Goal: Transaction & Acquisition: Purchase product/service

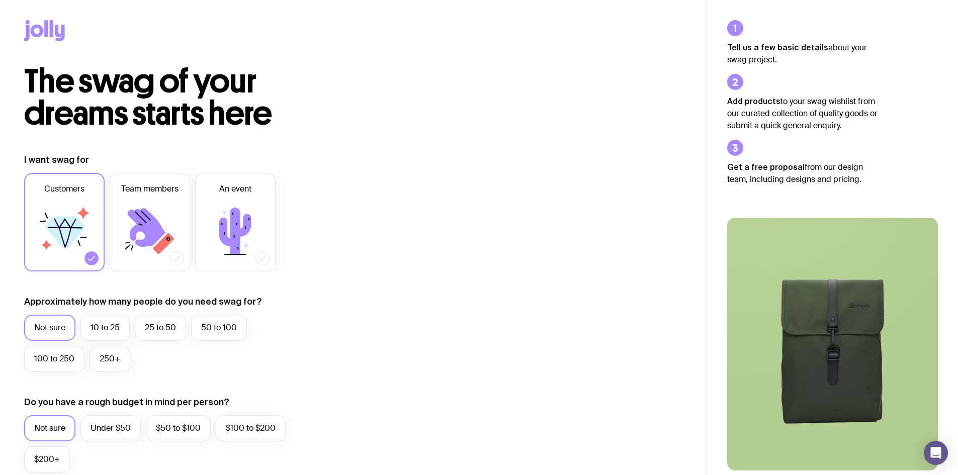
click at [76, 232] on icon at bounding box center [65, 233] width 39 height 33
click at [0, 0] on input "Customers" at bounding box center [0, 0] width 0 height 0
click at [72, 226] on icon at bounding box center [65, 224] width 22 height 10
click at [0, 0] on input "Customers" at bounding box center [0, 0] width 0 height 0
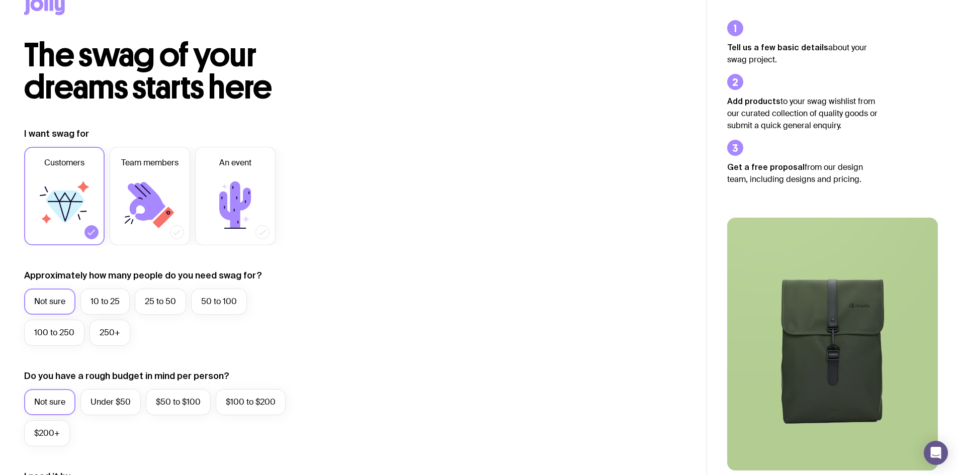
scroll to position [50, 0]
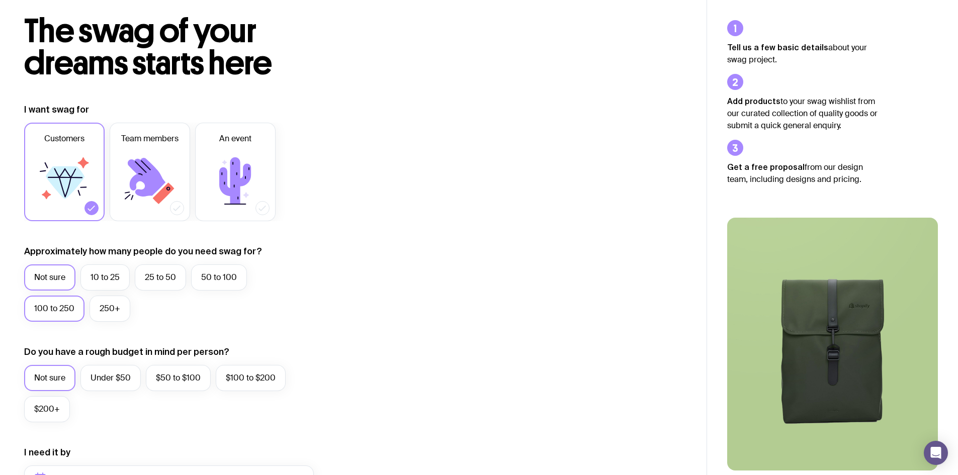
click at [49, 314] on label "100 to 250" at bounding box center [54, 309] width 60 height 26
click at [0, 0] on input "100 to 250" at bounding box center [0, 0] width 0 height 0
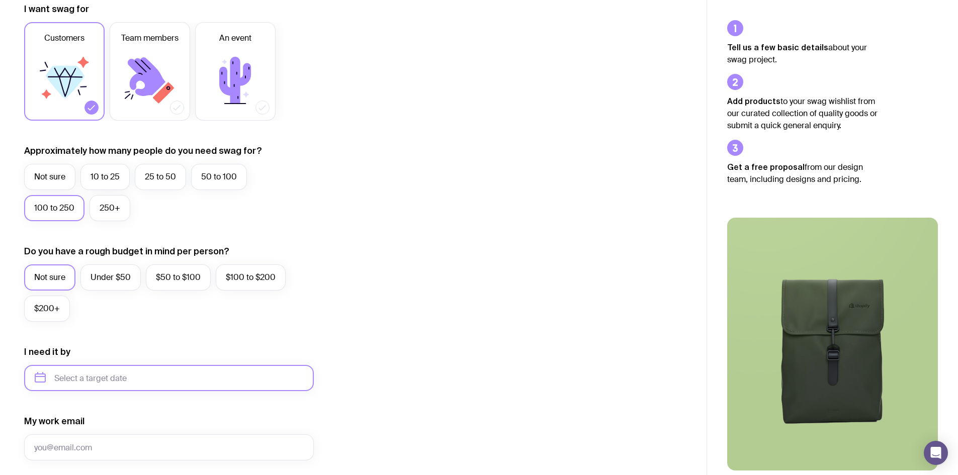
scroll to position [302, 0]
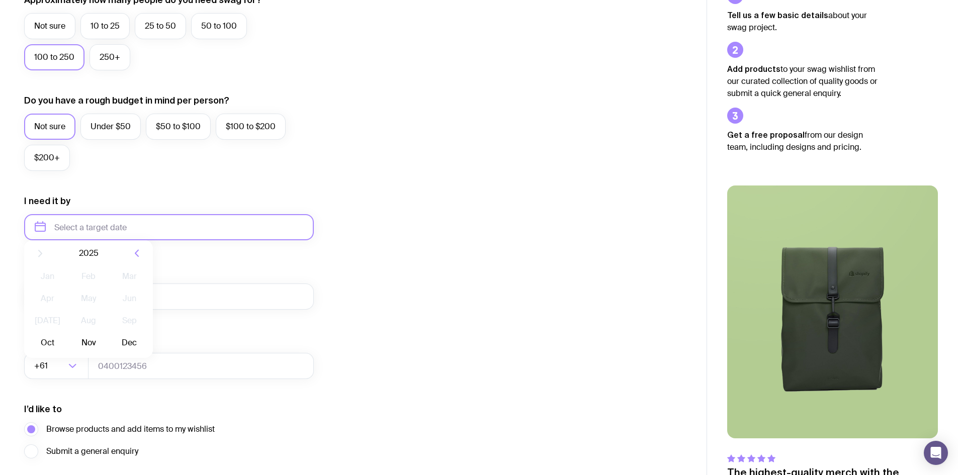
click at [131, 225] on input "text" at bounding box center [169, 227] width 290 height 26
click at [91, 351] on button "Nov" at bounding box center [88, 351] width 37 height 20
type input "[DATE]"
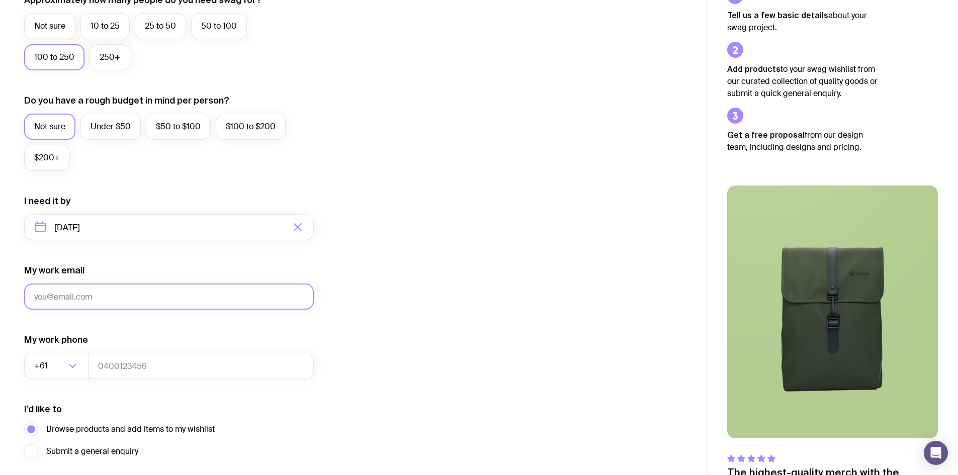
click at [93, 299] on input "My work email" at bounding box center [169, 296] width 290 height 26
type input "[PERSON_NAME][EMAIL_ADDRESS][PERSON_NAME][DOMAIN_NAME]"
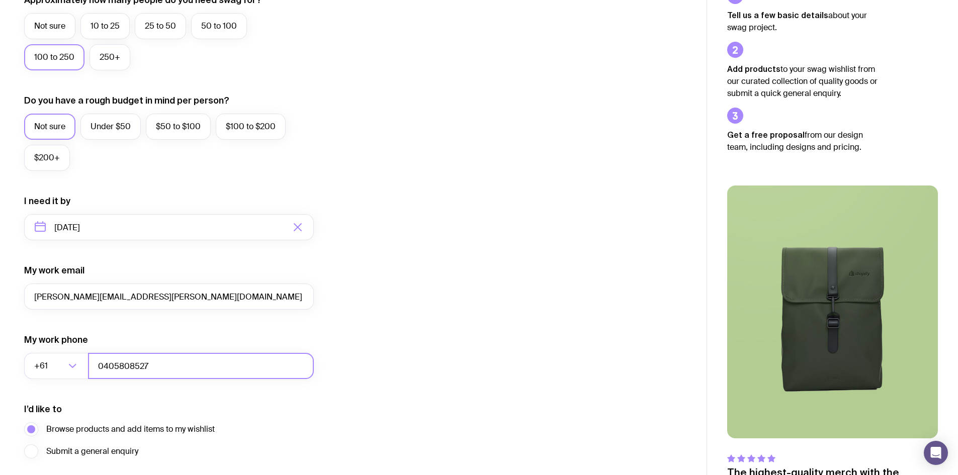
type input "0405808527"
click at [574, 287] on div "I want swag for Customers Team members An event Approximately how many people d…" at bounding box center [353, 180] width 658 height 656
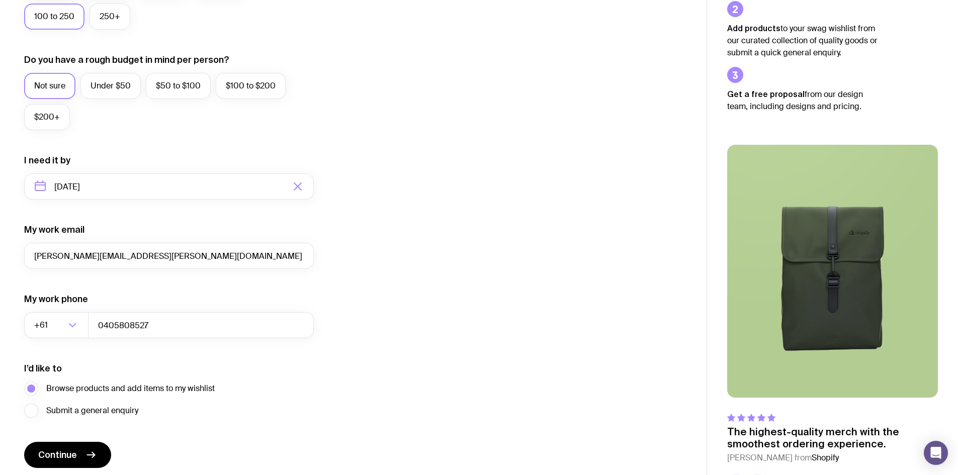
scroll to position [379, 0]
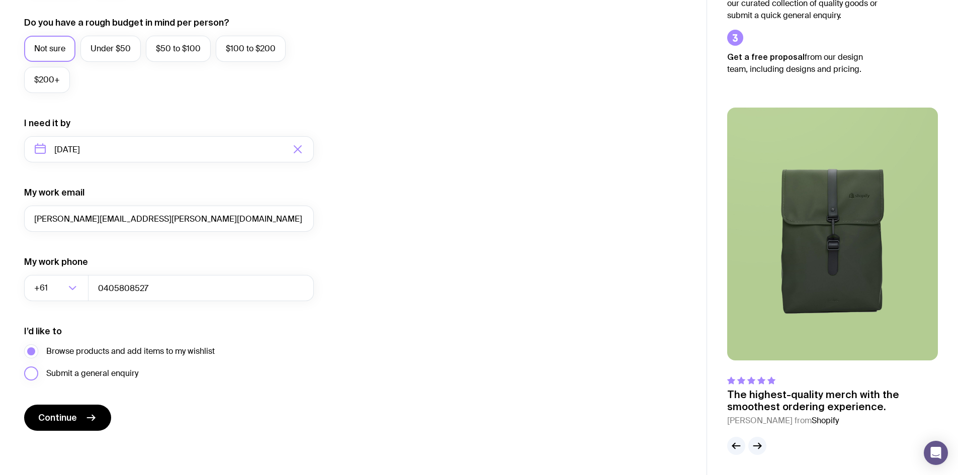
click at [30, 371] on label "Submit a general enquiry" at bounding box center [81, 373] width 114 height 14
click at [0, 0] on input "Submit a general enquiry" at bounding box center [0, 0] width 0 height 0
click at [57, 414] on span "Continue" at bounding box center [57, 418] width 39 height 12
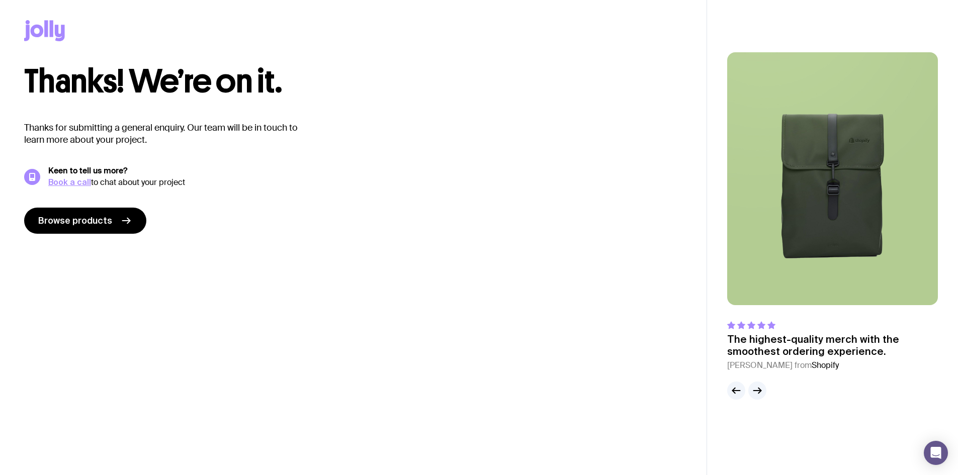
scroll to position [0, 0]
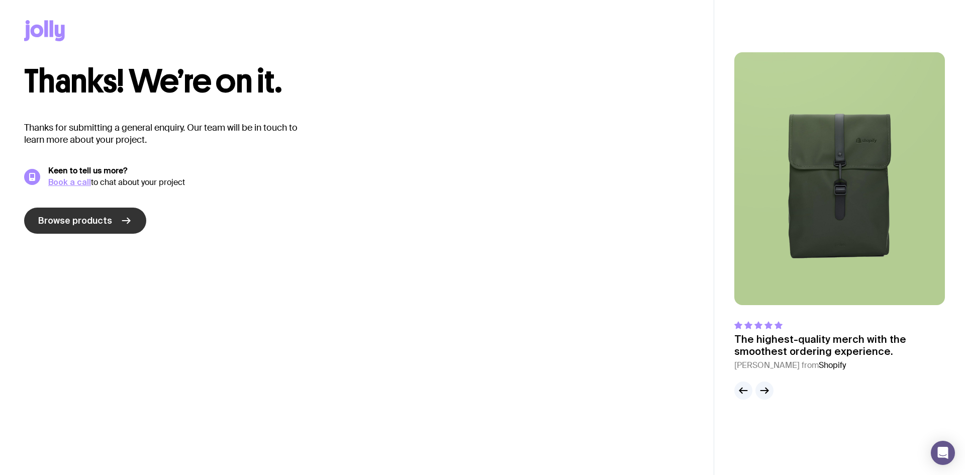
click at [83, 220] on span "Browse products" at bounding box center [75, 221] width 74 height 12
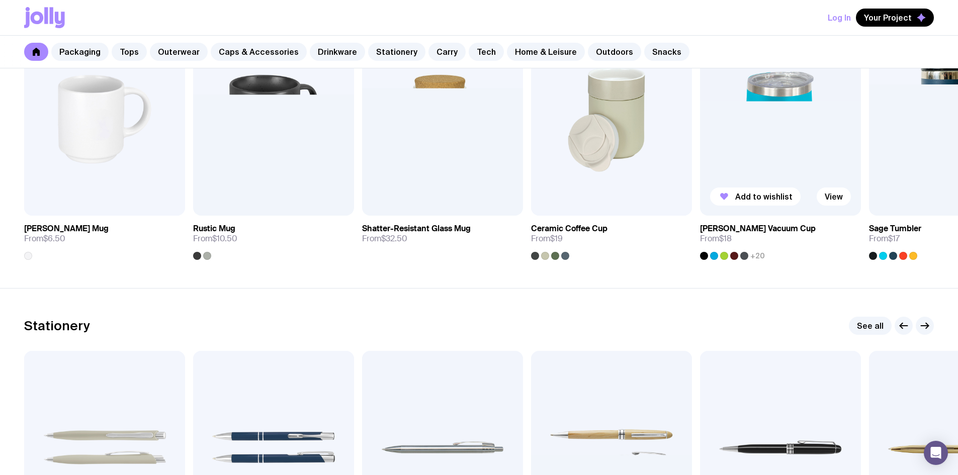
scroll to position [1508, 0]
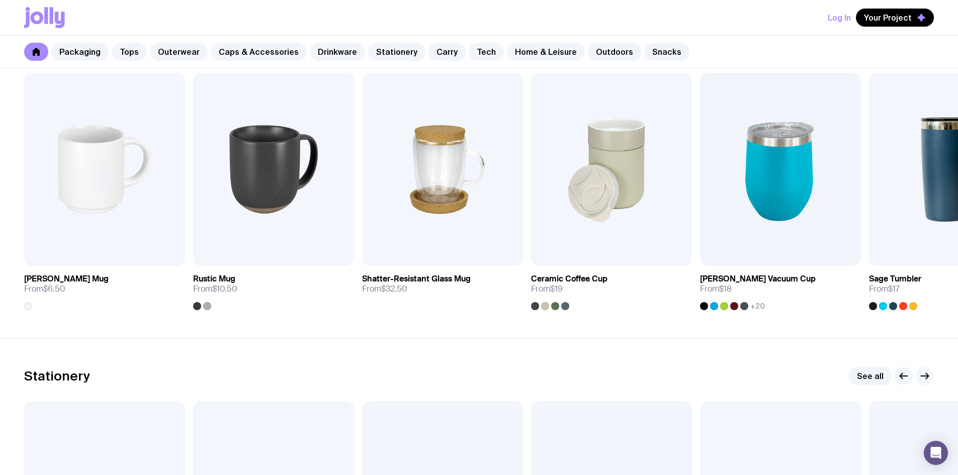
click at [931, 379] on button "button" at bounding box center [924, 376] width 18 height 18
click at [929, 379] on icon "button" at bounding box center [924, 376] width 12 height 12
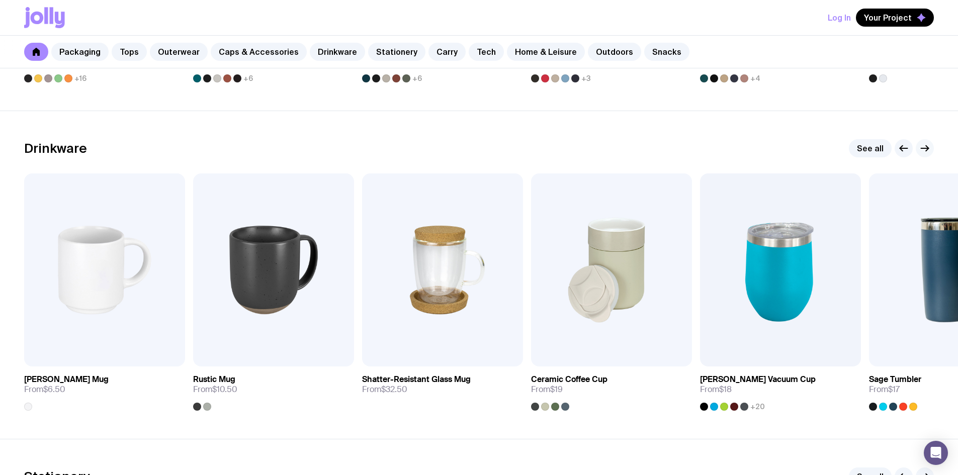
click at [929, 146] on icon "button" at bounding box center [924, 148] width 12 height 12
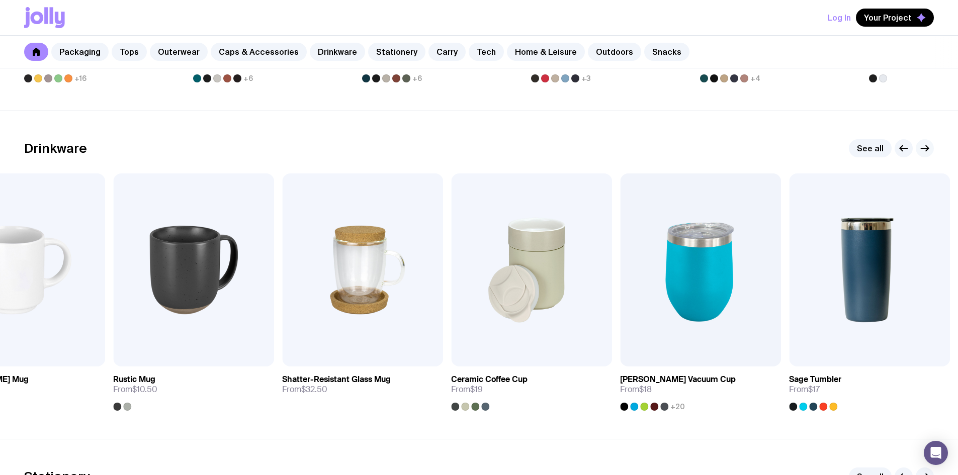
click at [929, 146] on icon "button" at bounding box center [924, 148] width 12 height 12
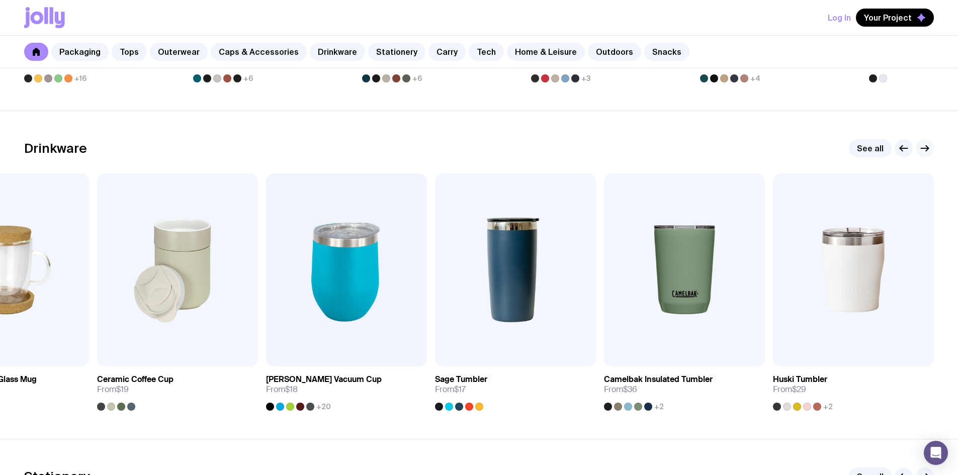
click at [929, 146] on icon "button" at bounding box center [924, 148] width 12 height 12
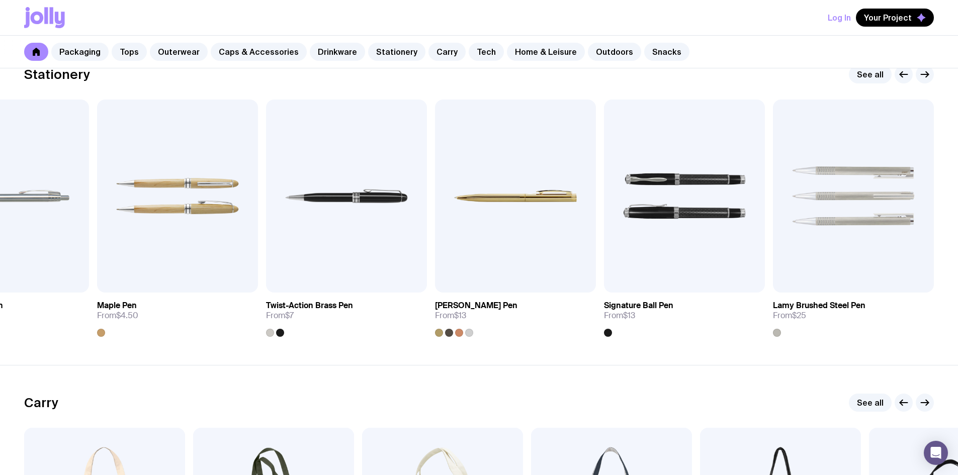
scroll to position [2061, 0]
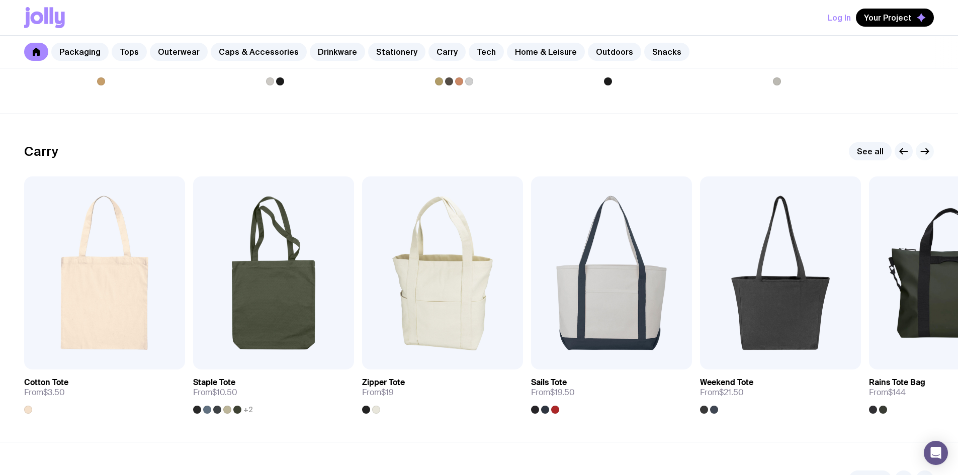
click at [928, 157] on button "button" at bounding box center [924, 151] width 18 height 18
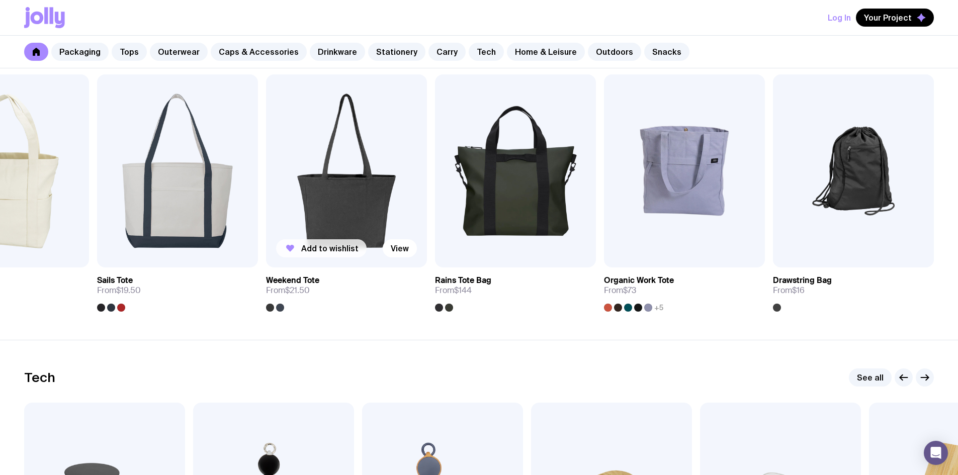
scroll to position [2161, 0]
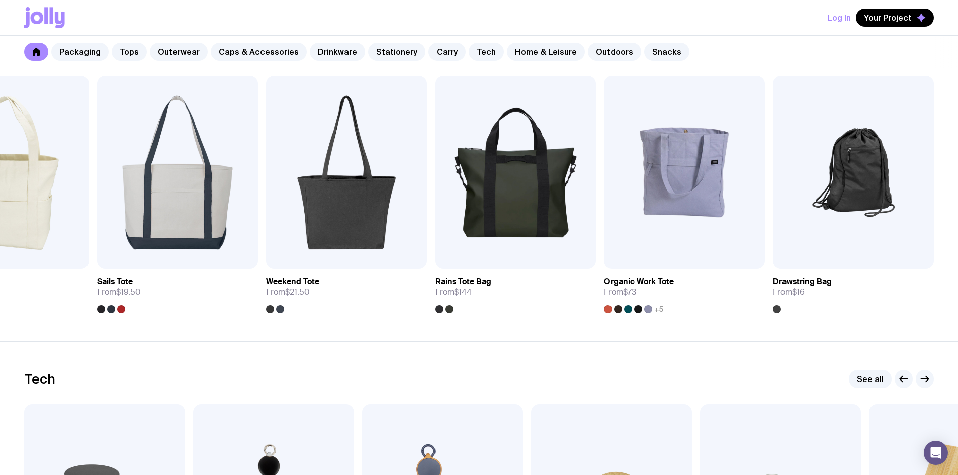
drag, startPoint x: 625, startPoint y: 391, endPoint x: 630, endPoint y: 379, distance: 13.3
